Goal: Information Seeking & Learning: Learn about a topic

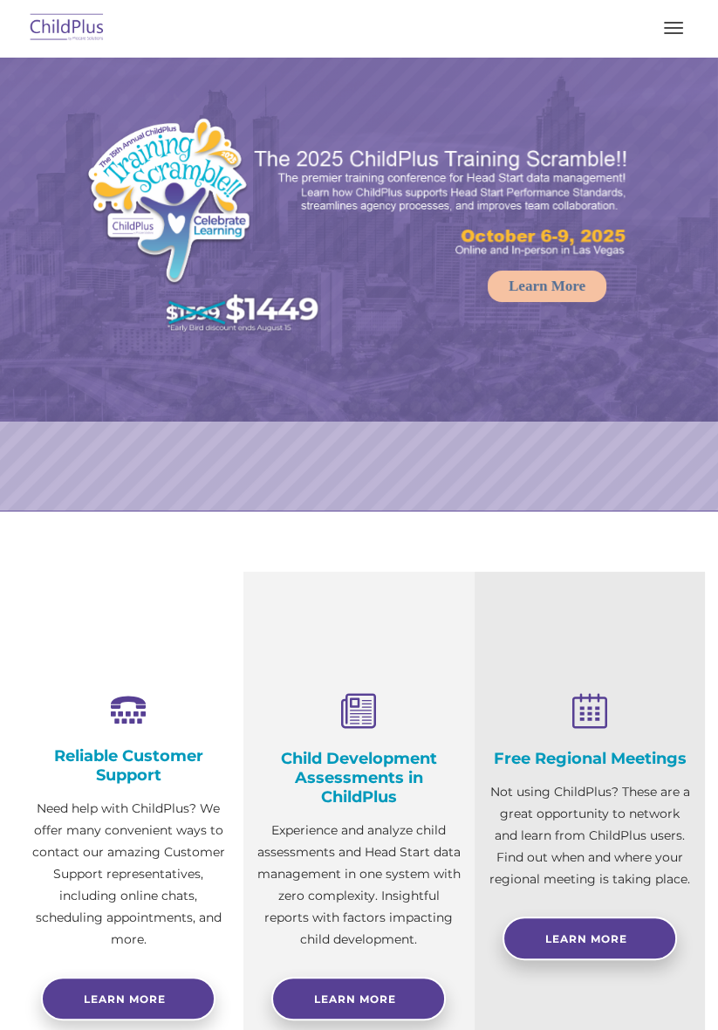
select select "MEDIUM"
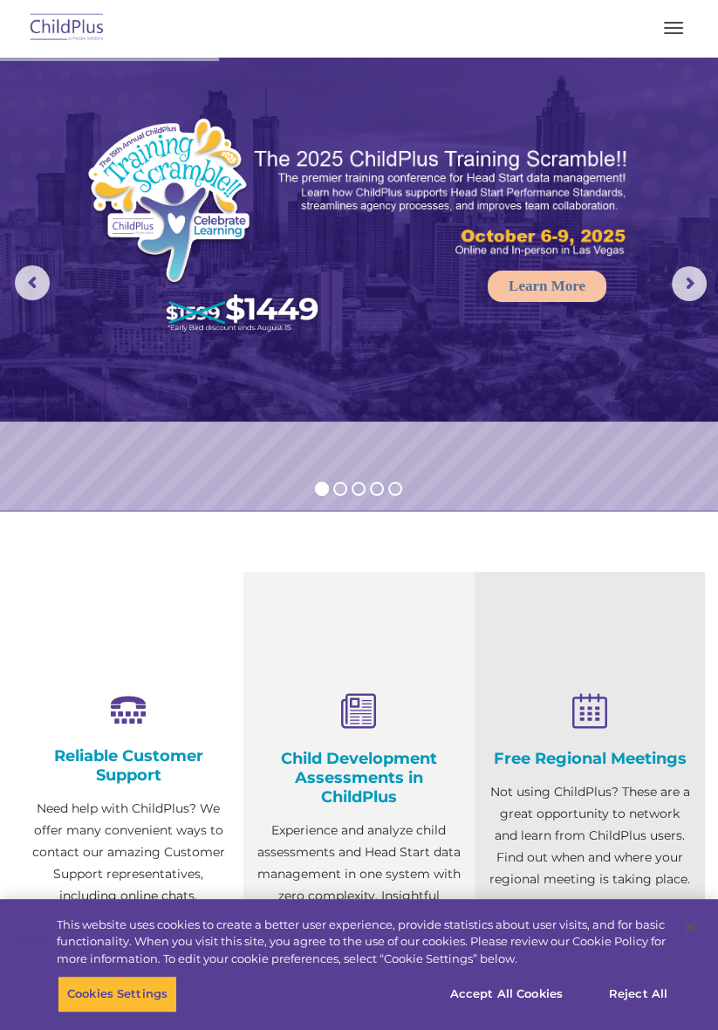
click at [659, 32] on button "button" at bounding box center [674, 28] width 37 height 28
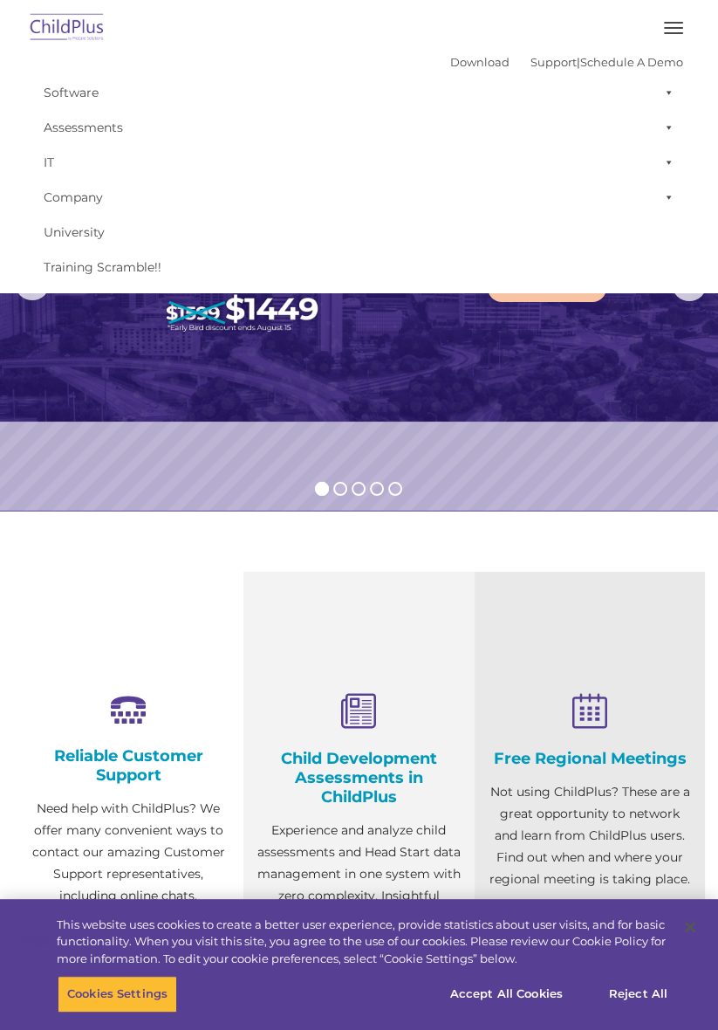
click at [668, 36] on button "button" at bounding box center [674, 28] width 37 height 28
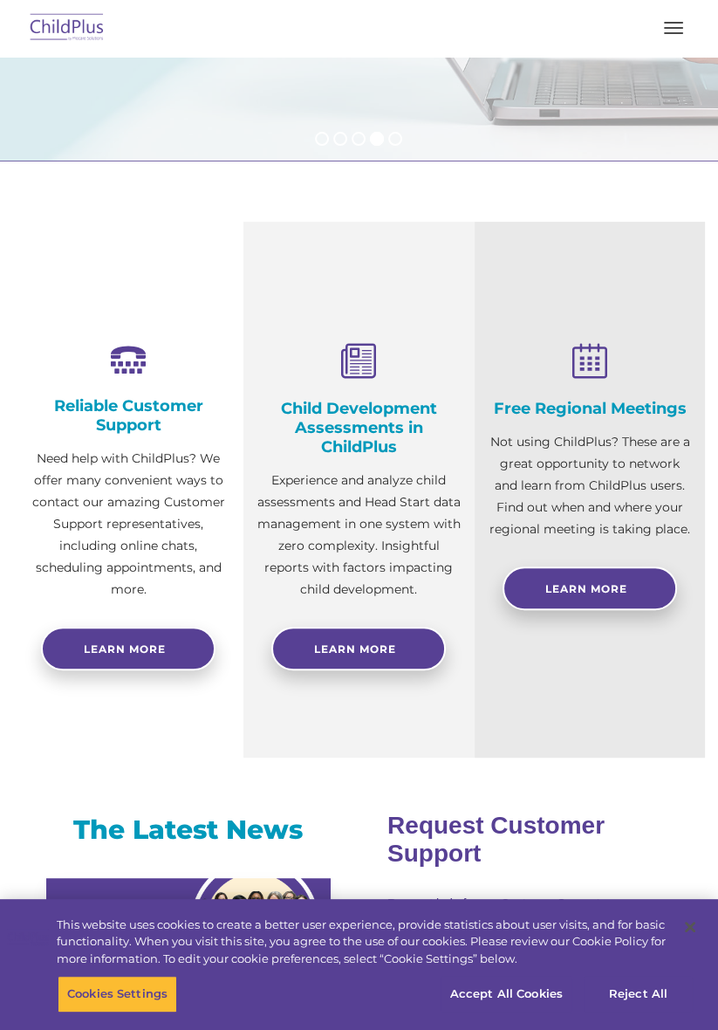
scroll to position [351, 0]
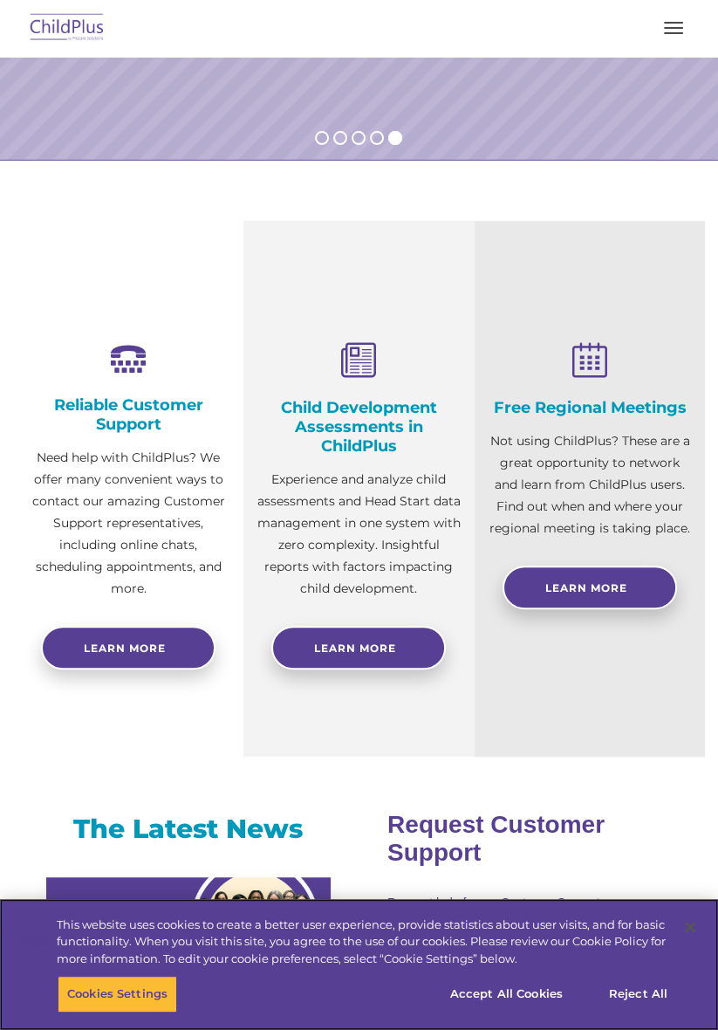
click at [711, 987] on div "Cookies Settings Reject All Accept All Cookies" at bounding box center [359, 1003] width 718 height 54
click at [711, 979] on div "Cookies Settings Reject All Accept All Cookies" at bounding box center [359, 1003] width 718 height 54
click at [709, 973] on div "This website uses cookies to create a better user experience, provide statistic…" at bounding box center [359, 964] width 718 height 131
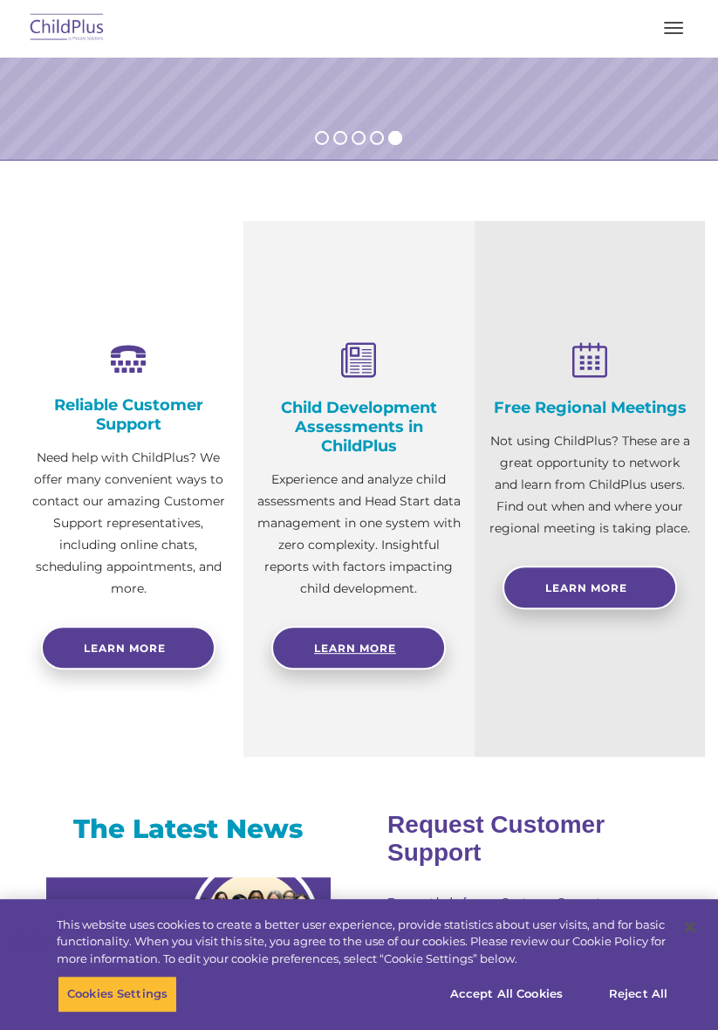
click at [404, 626] on link "Learn More" at bounding box center [358, 648] width 175 height 44
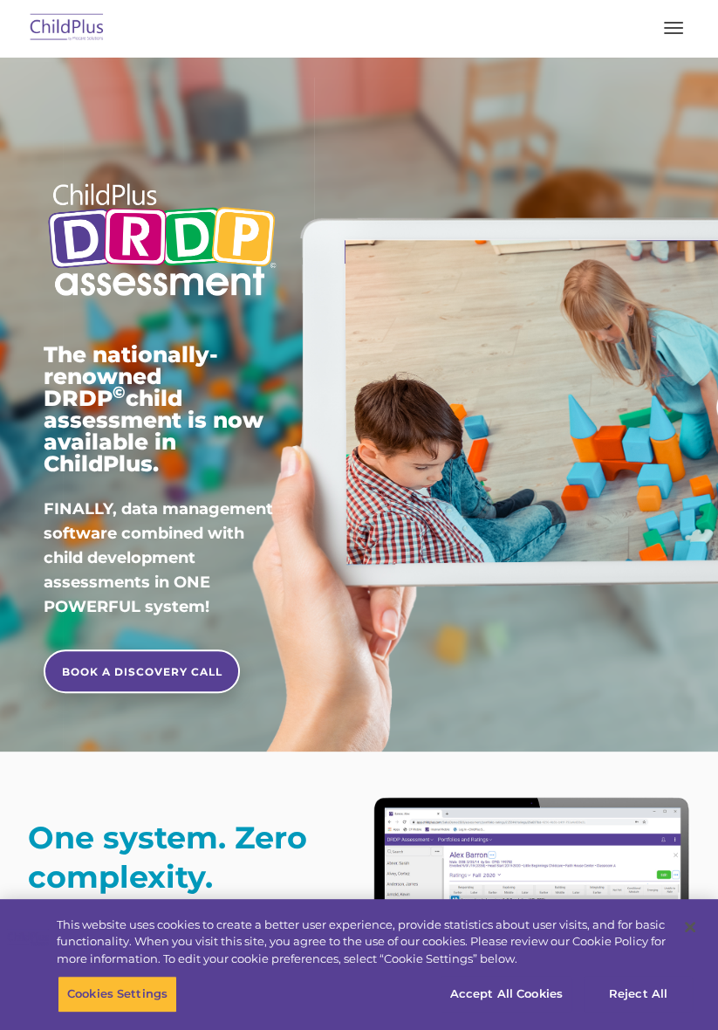
scroll to position [10, 0]
